Goal: Task Accomplishment & Management: Manage account settings

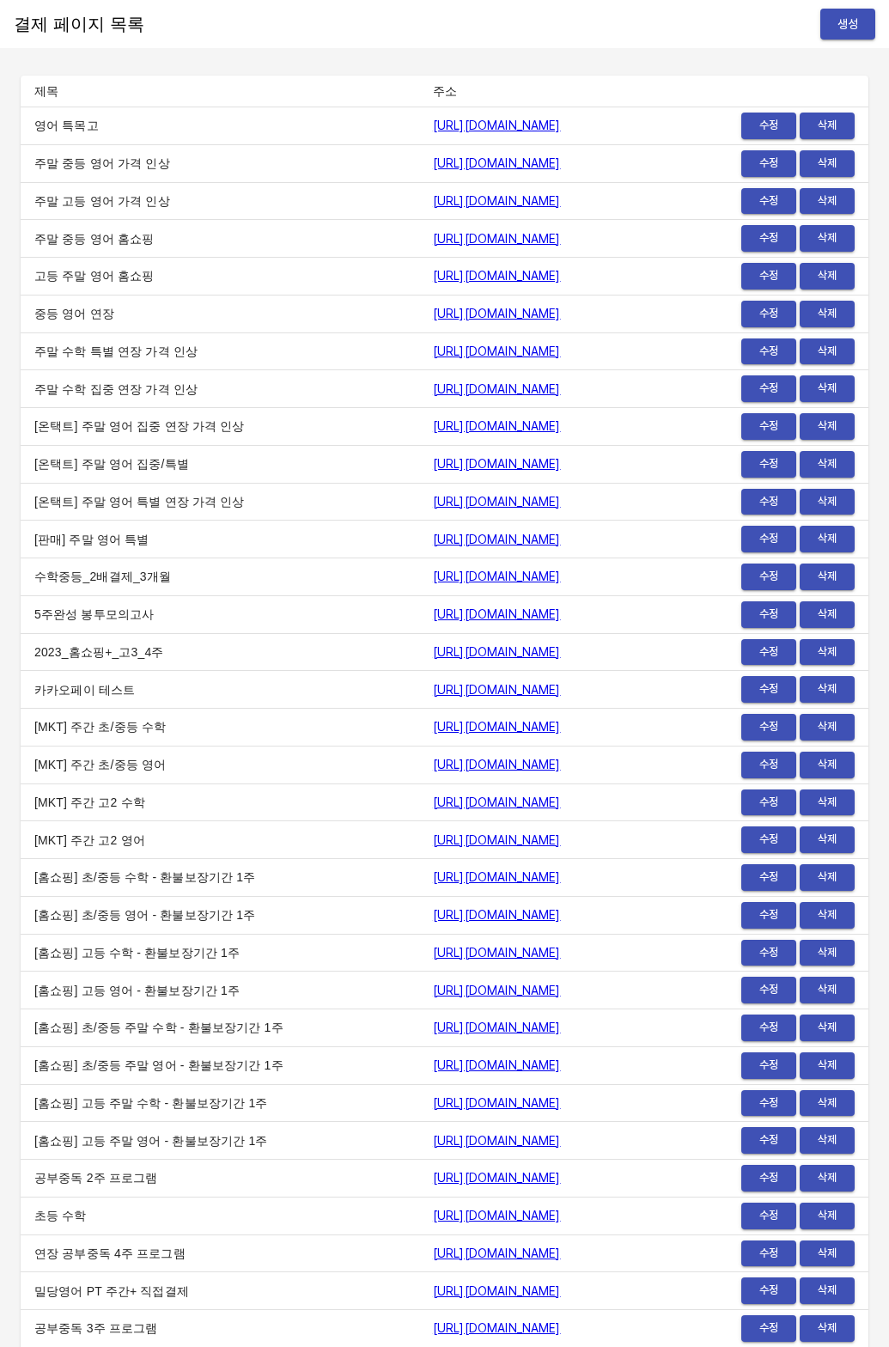
scroll to position [20259, 0]
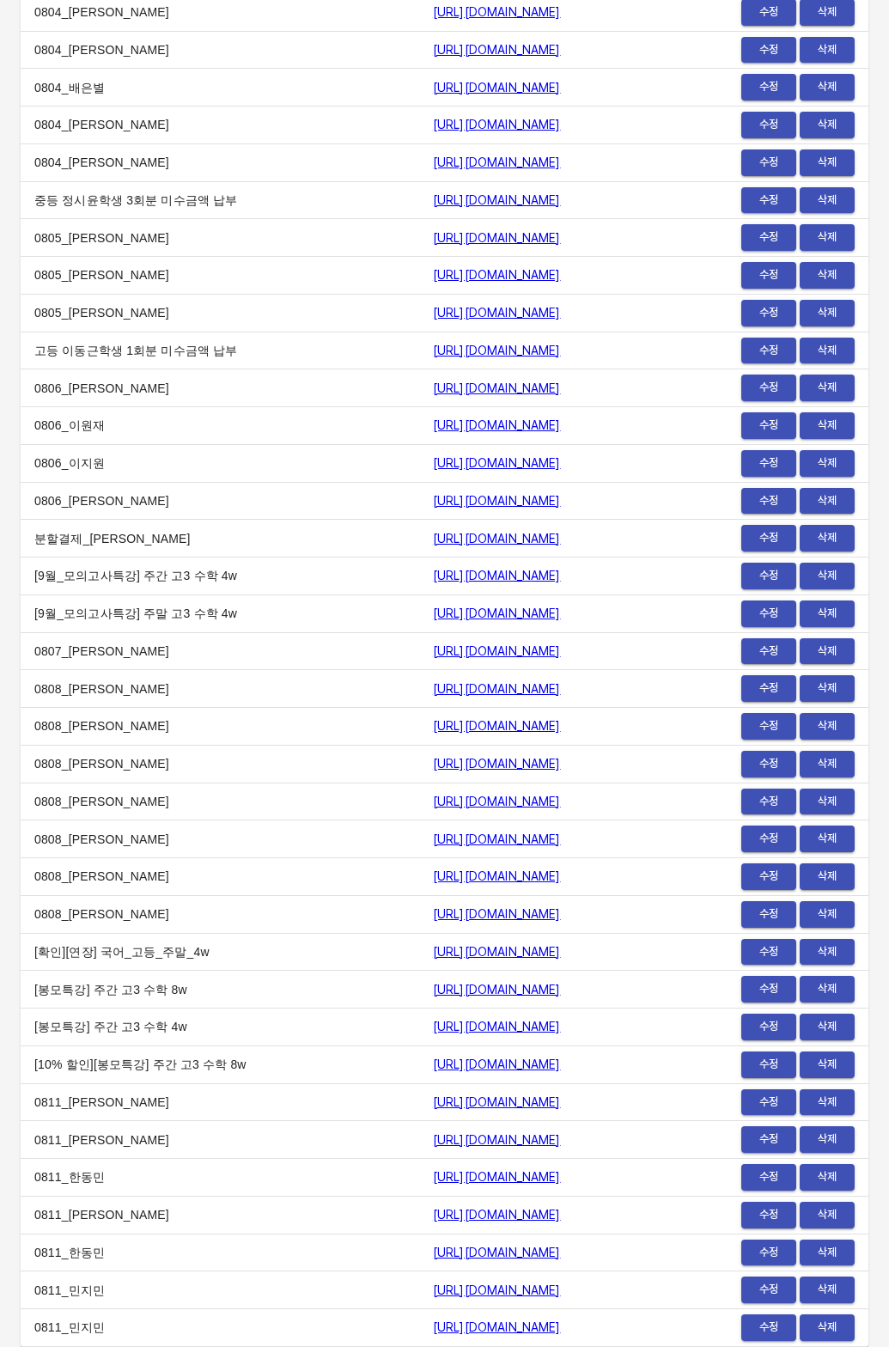
click at [166, 482] on td "0806_이지원" at bounding box center [220, 463] width 399 height 38
click at [789, 555] on td "수정 삭제" at bounding box center [795, 539] width 145 height 38
click at [765, 552] on button "수정" at bounding box center [768, 538] width 55 height 27
